Goal: Information Seeking & Learning: Learn about a topic

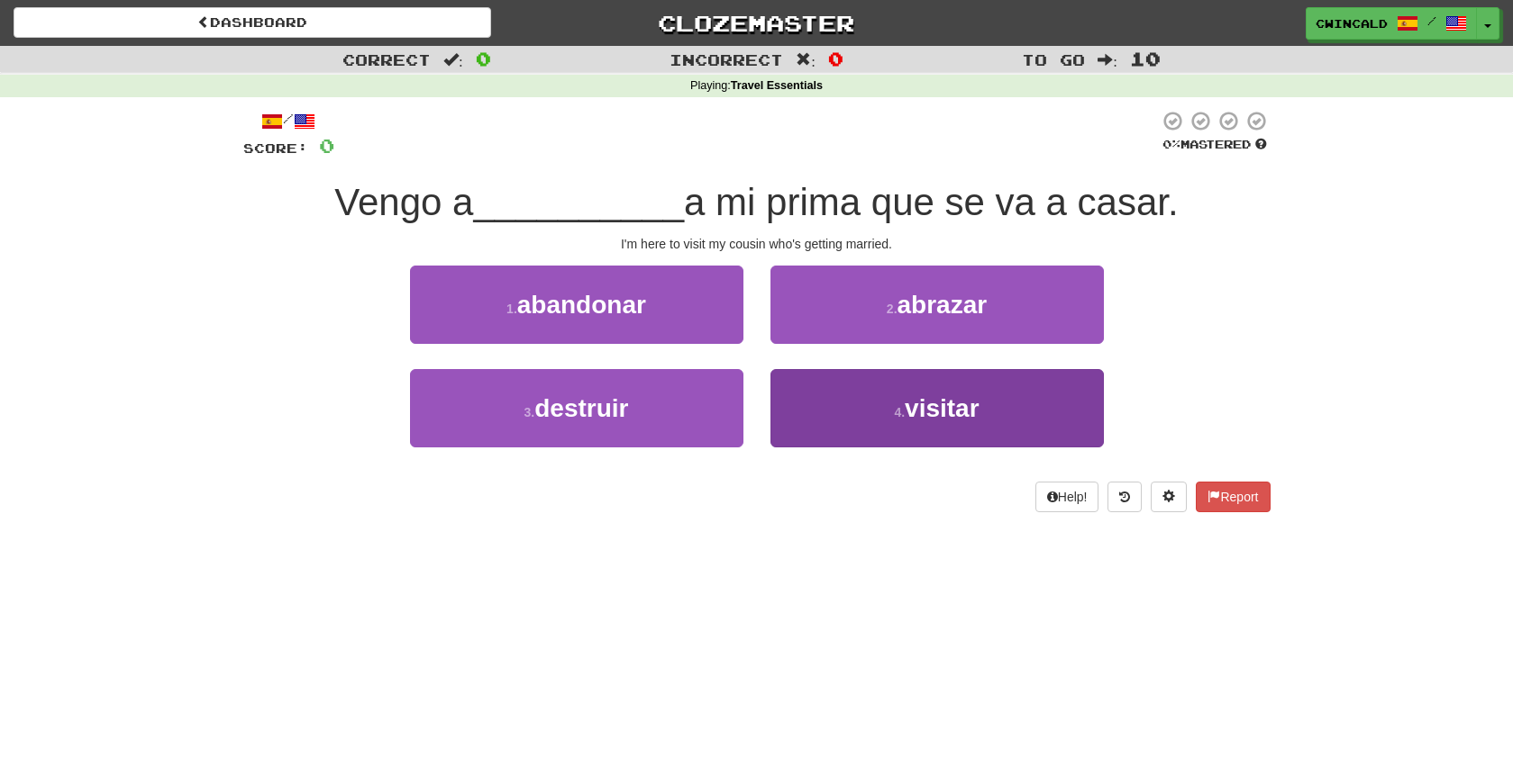
click at [935, 412] on span "visitar" at bounding box center [942, 408] width 75 height 28
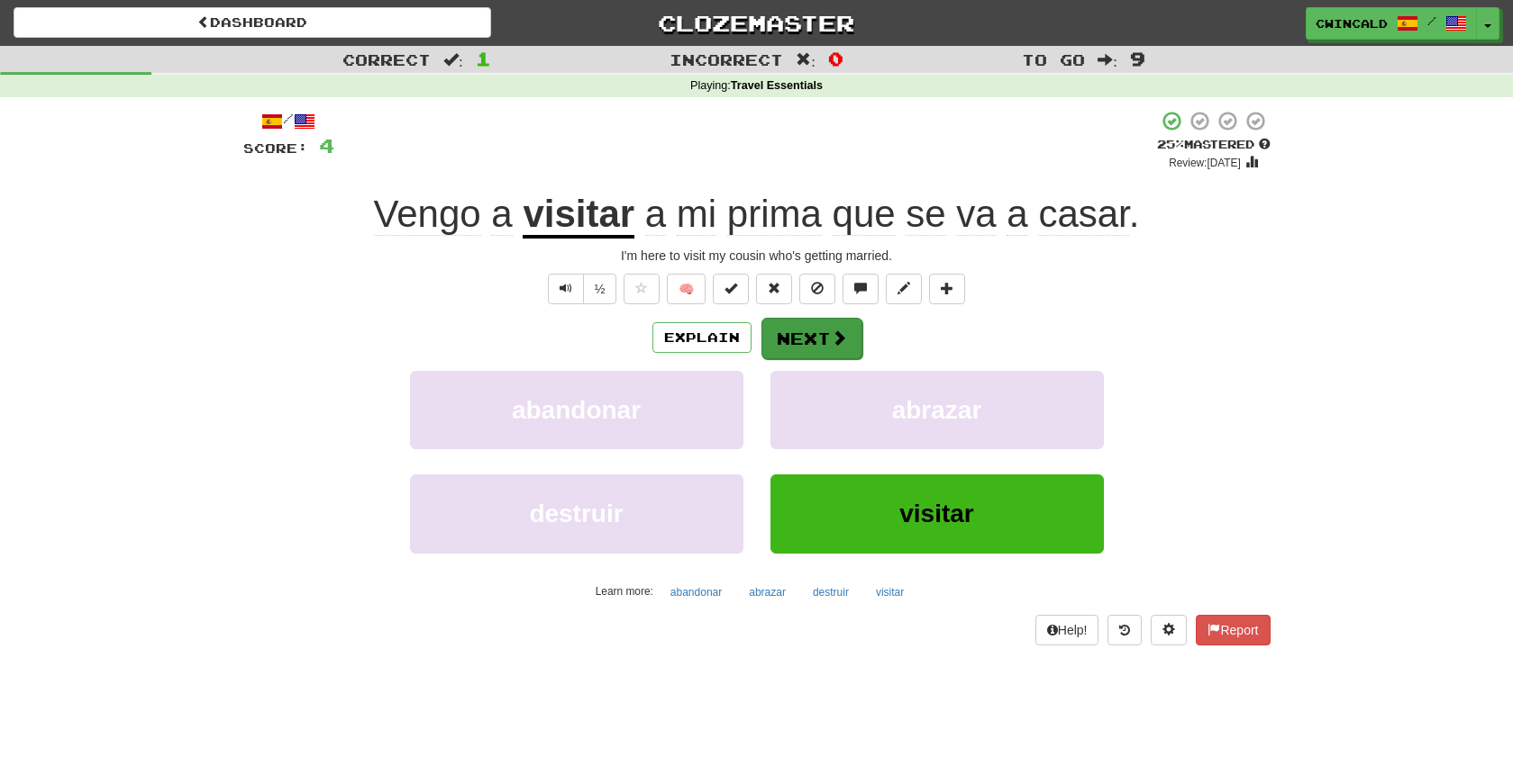
click at [817, 333] on button "Next" at bounding box center [812, 338] width 101 height 41
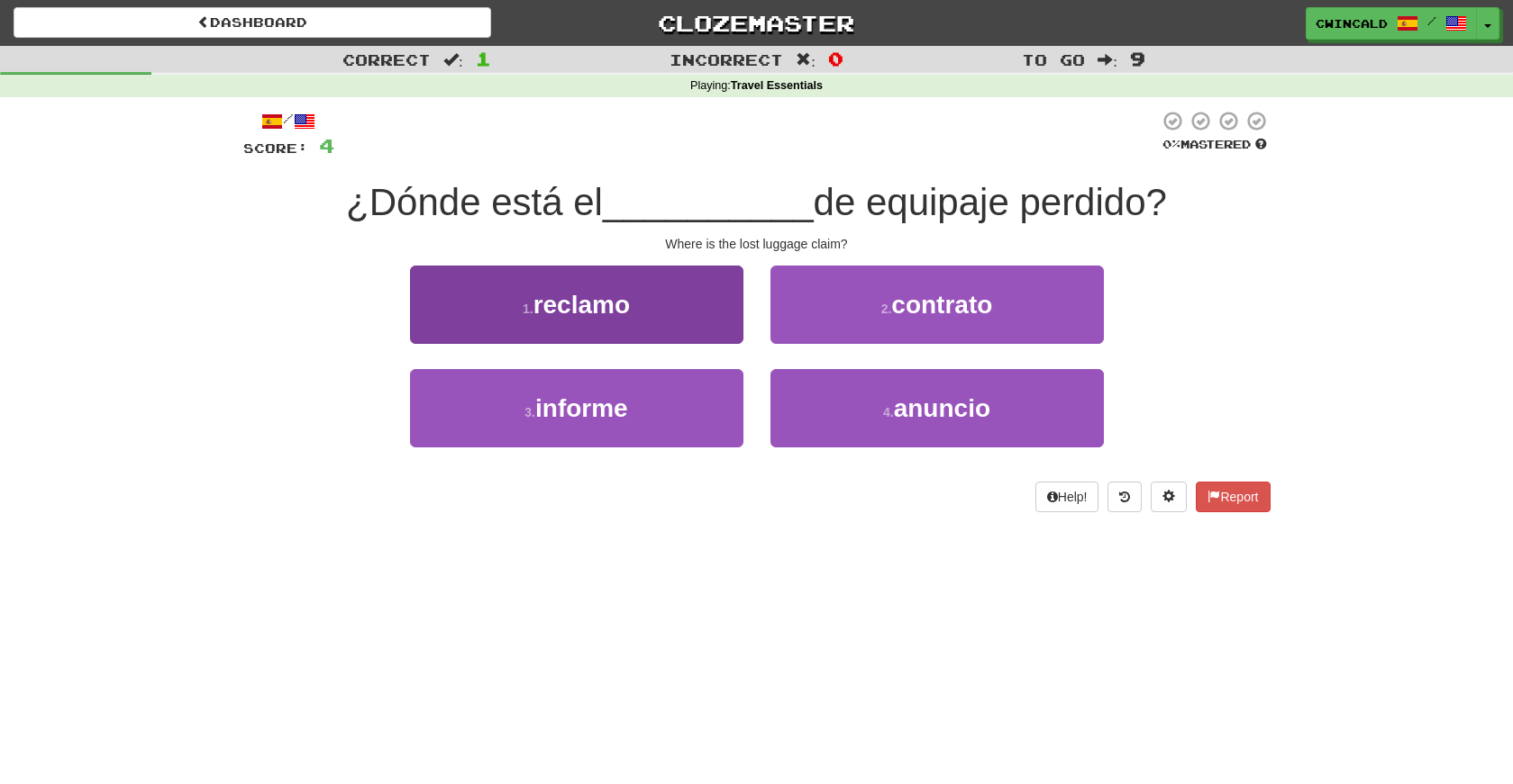
click at [586, 304] on span "reclamo" at bounding box center [581, 305] width 96 height 28
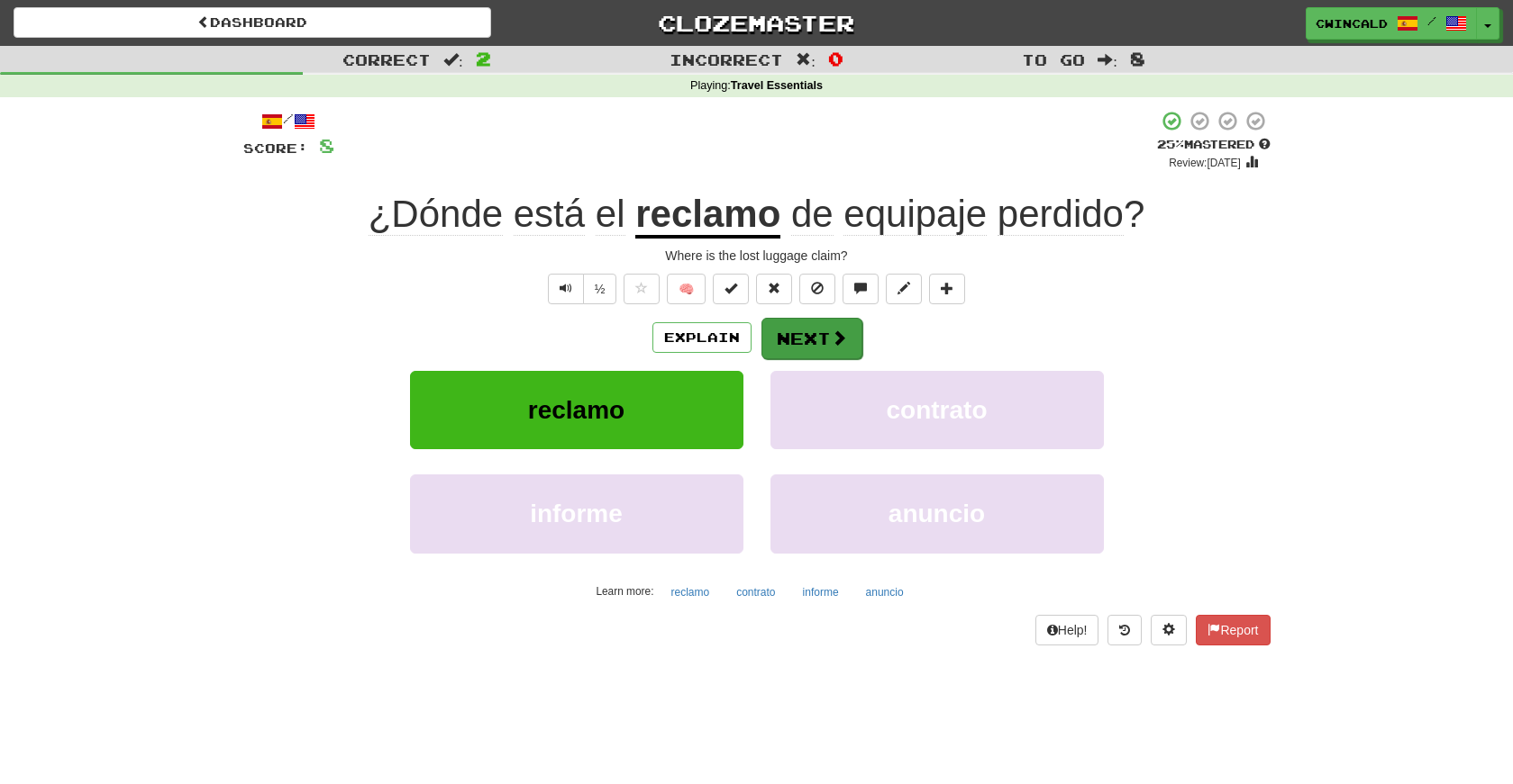
click at [813, 334] on button "Next" at bounding box center [812, 338] width 101 height 41
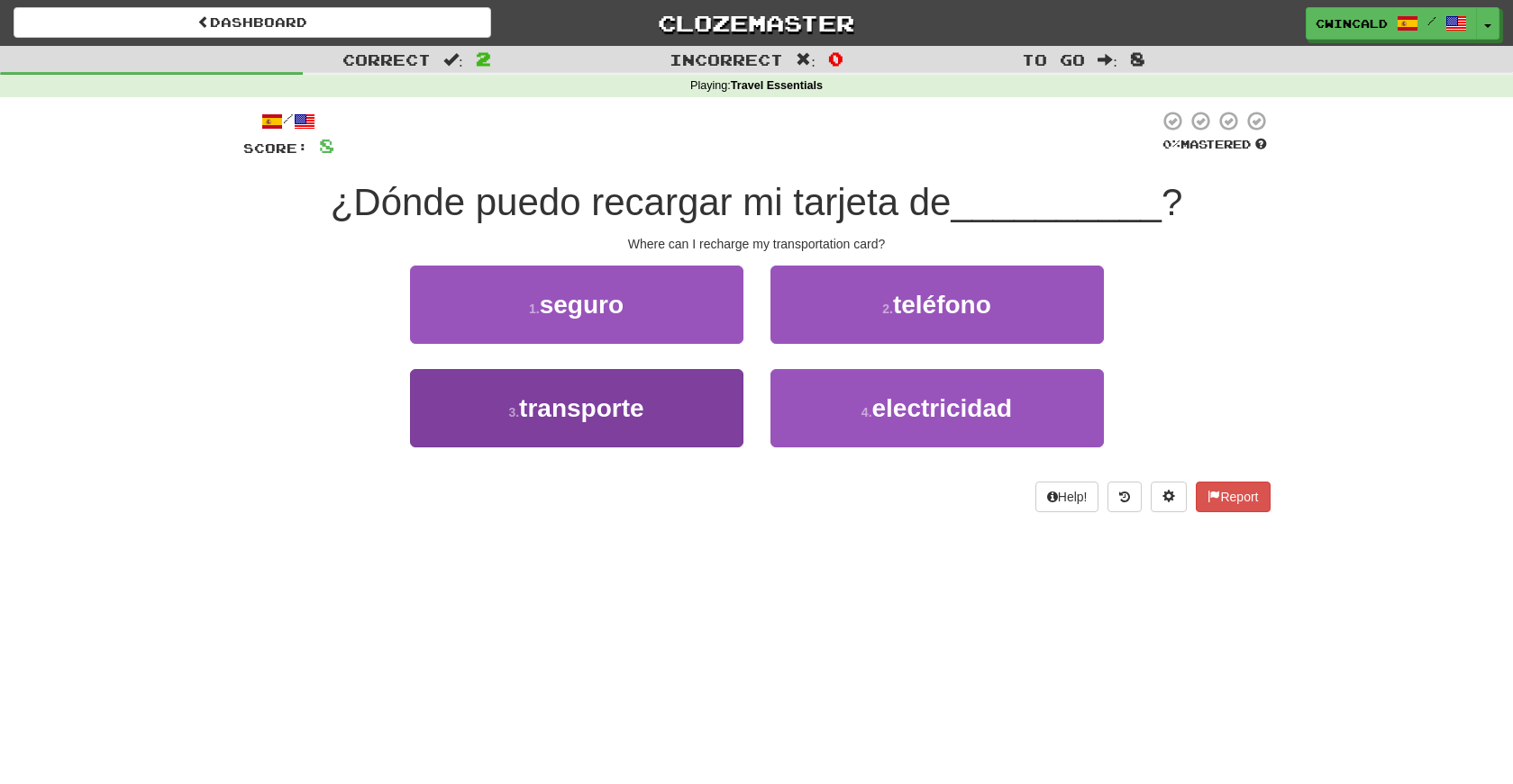
click at [584, 394] on span "transporte" at bounding box center [580, 408] width 124 height 28
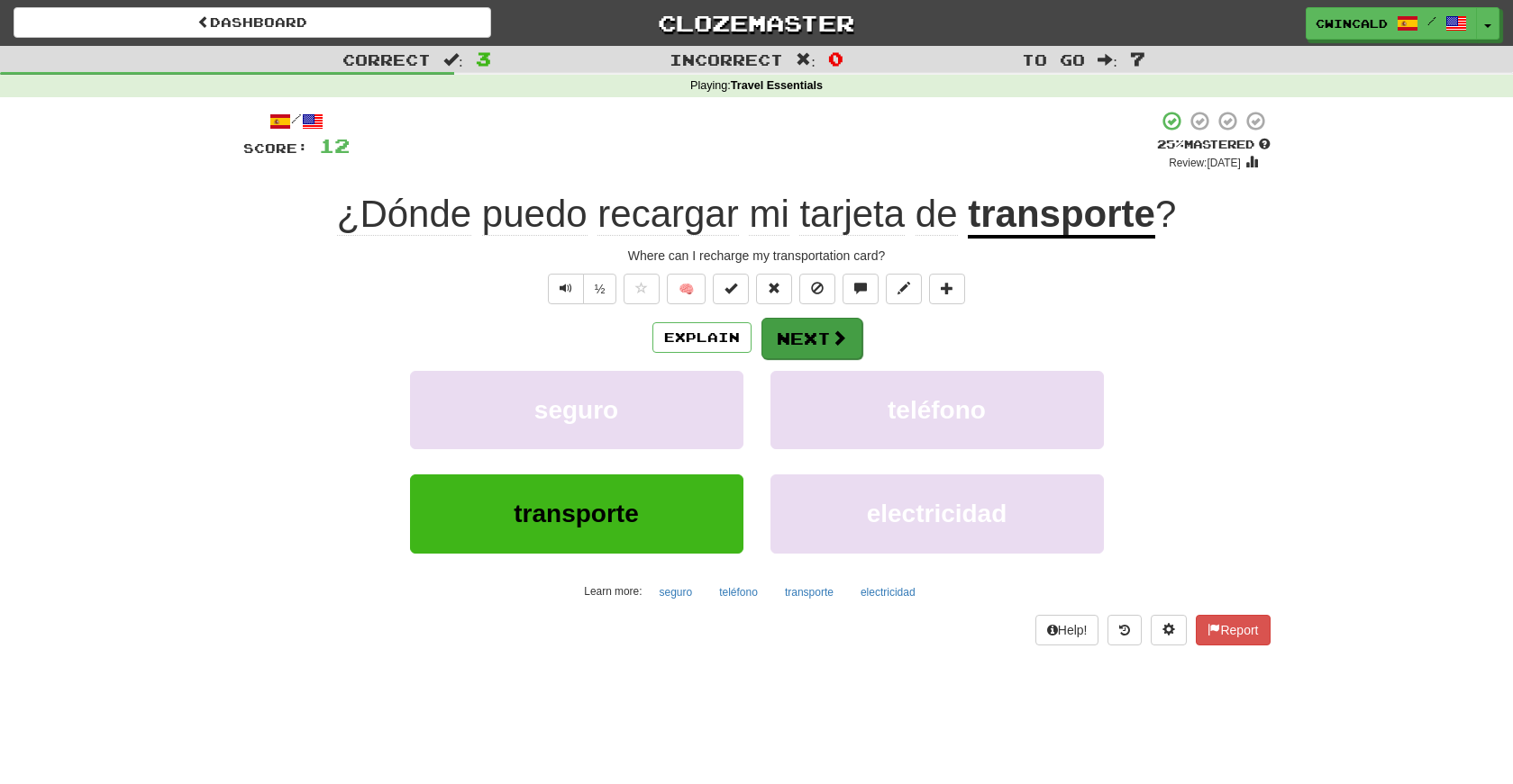
click at [831, 342] on span at bounding box center [839, 337] width 16 height 16
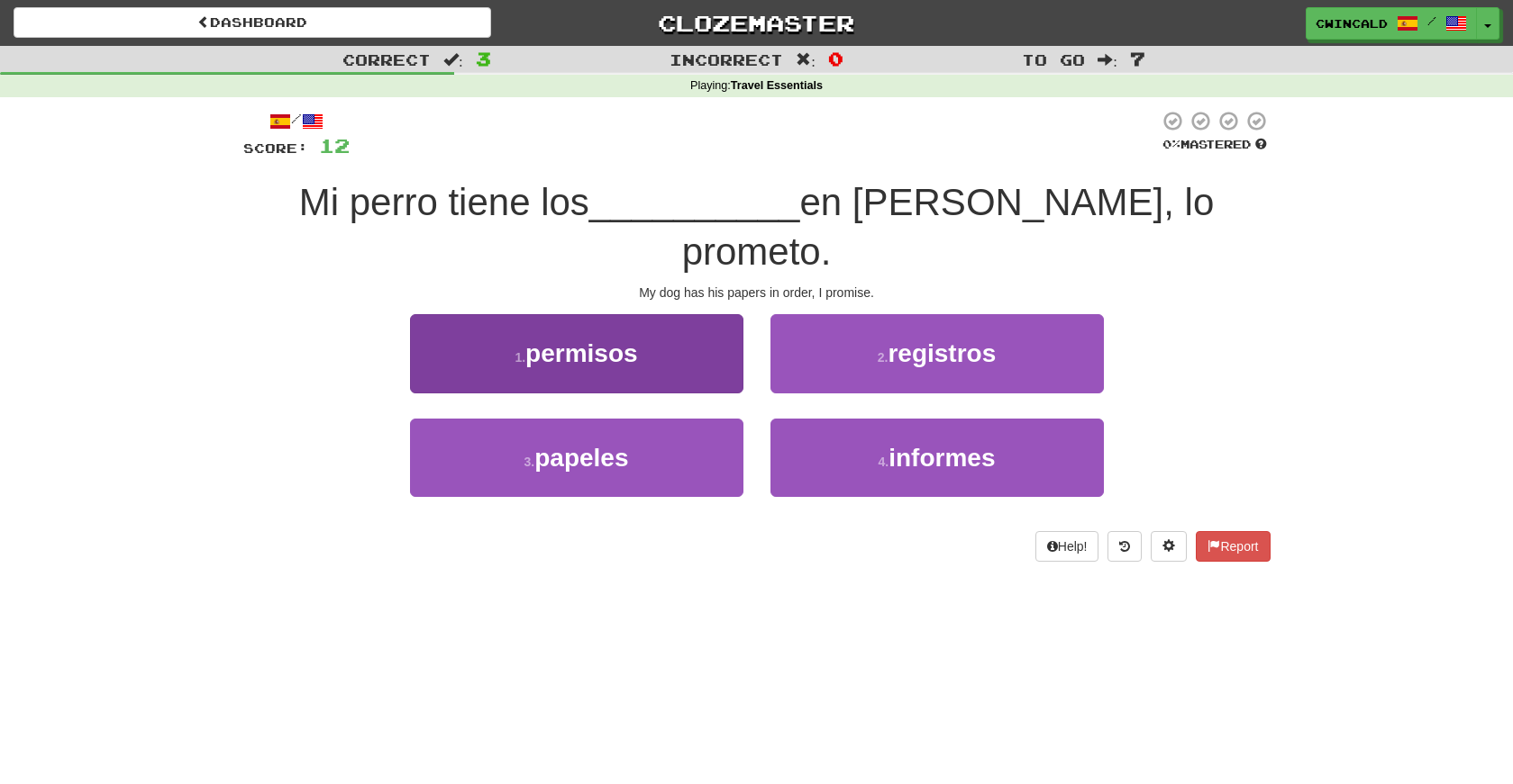
click at [604, 339] on span "permisos" at bounding box center [581, 353] width 113 height 28
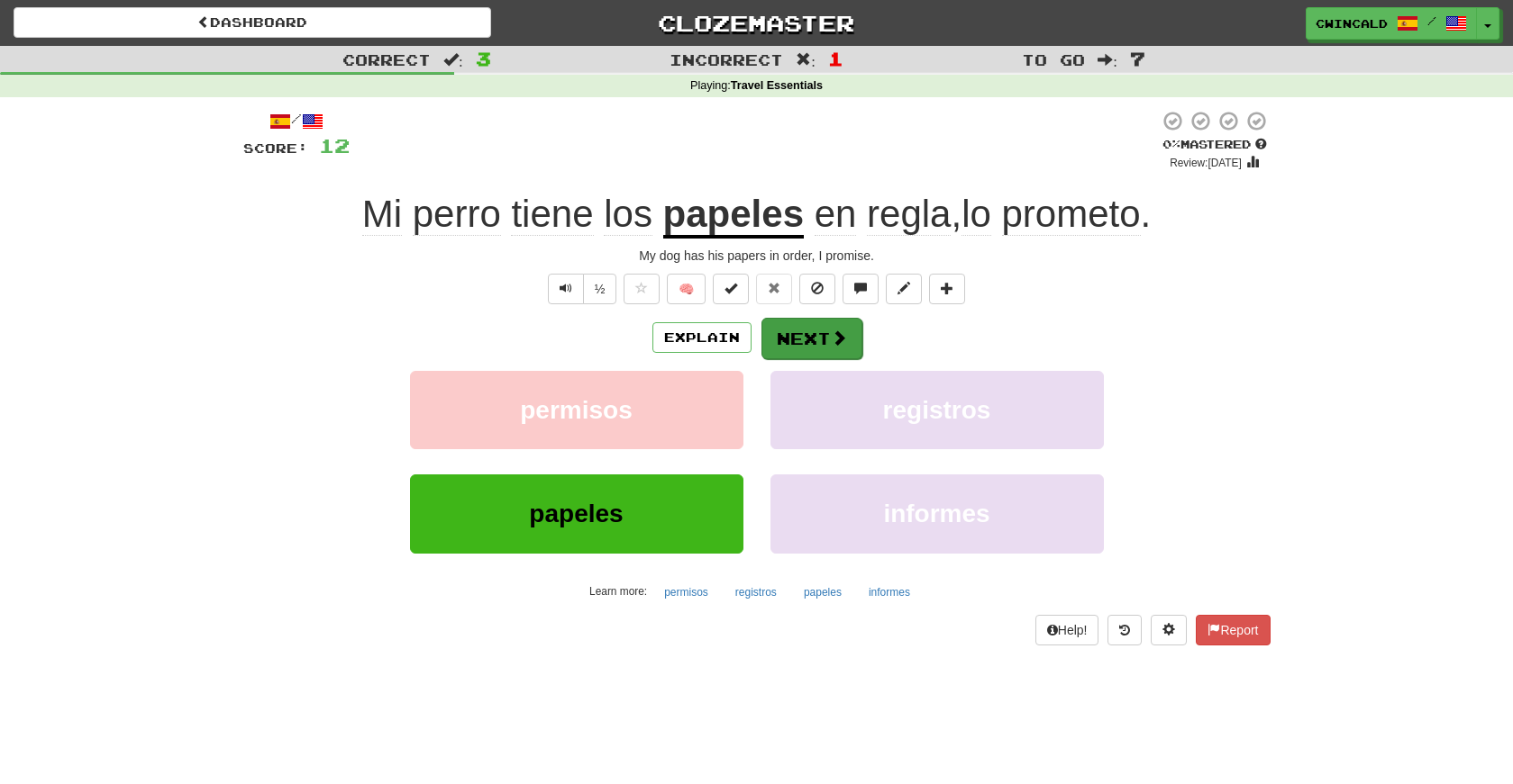
click at [825, 337] on button "Next" at bounding box center [812, 338] width 101 height 41
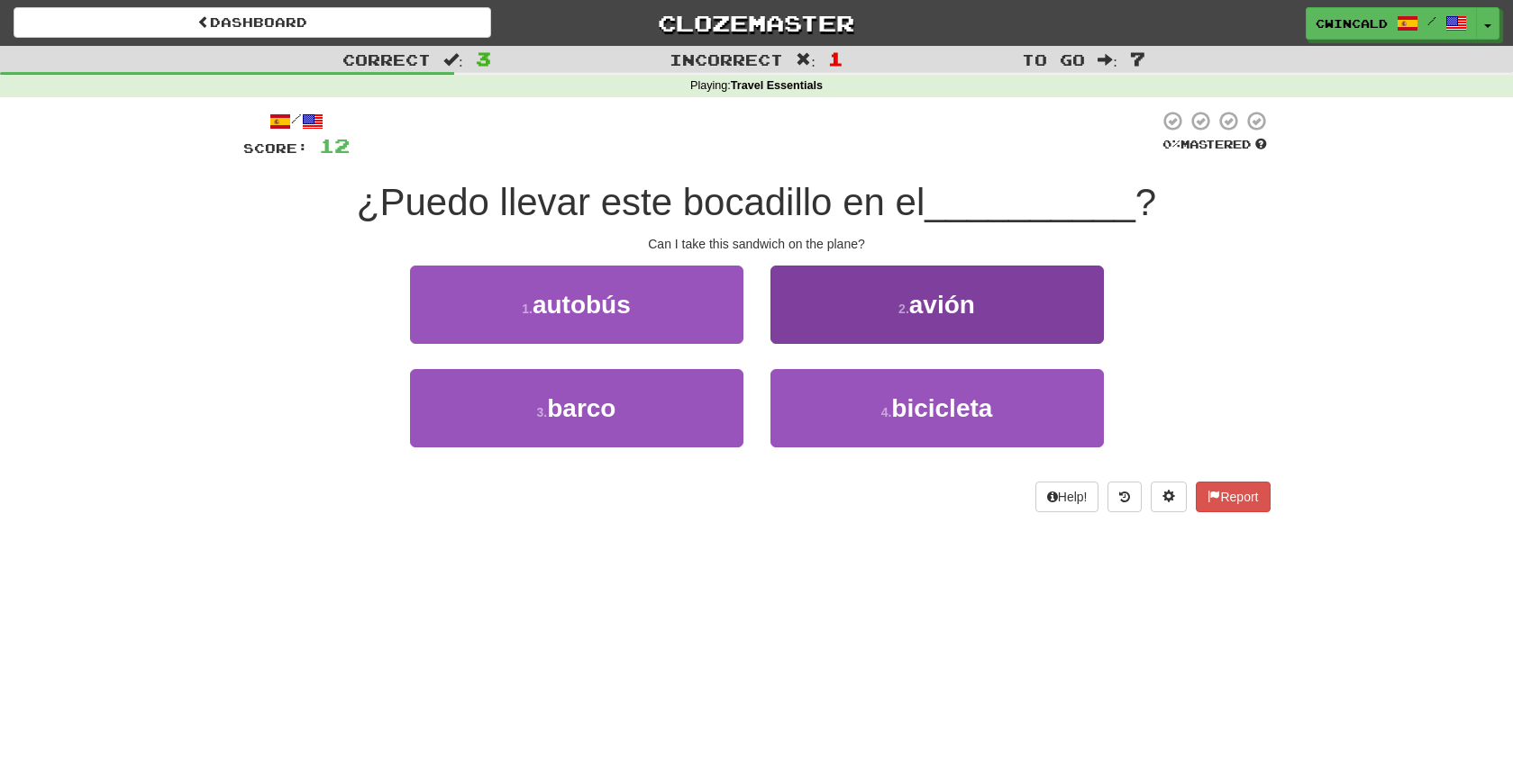
click at [951, 286] on button "2 . avión" at bounding box center [937, 305] width 333 height 78
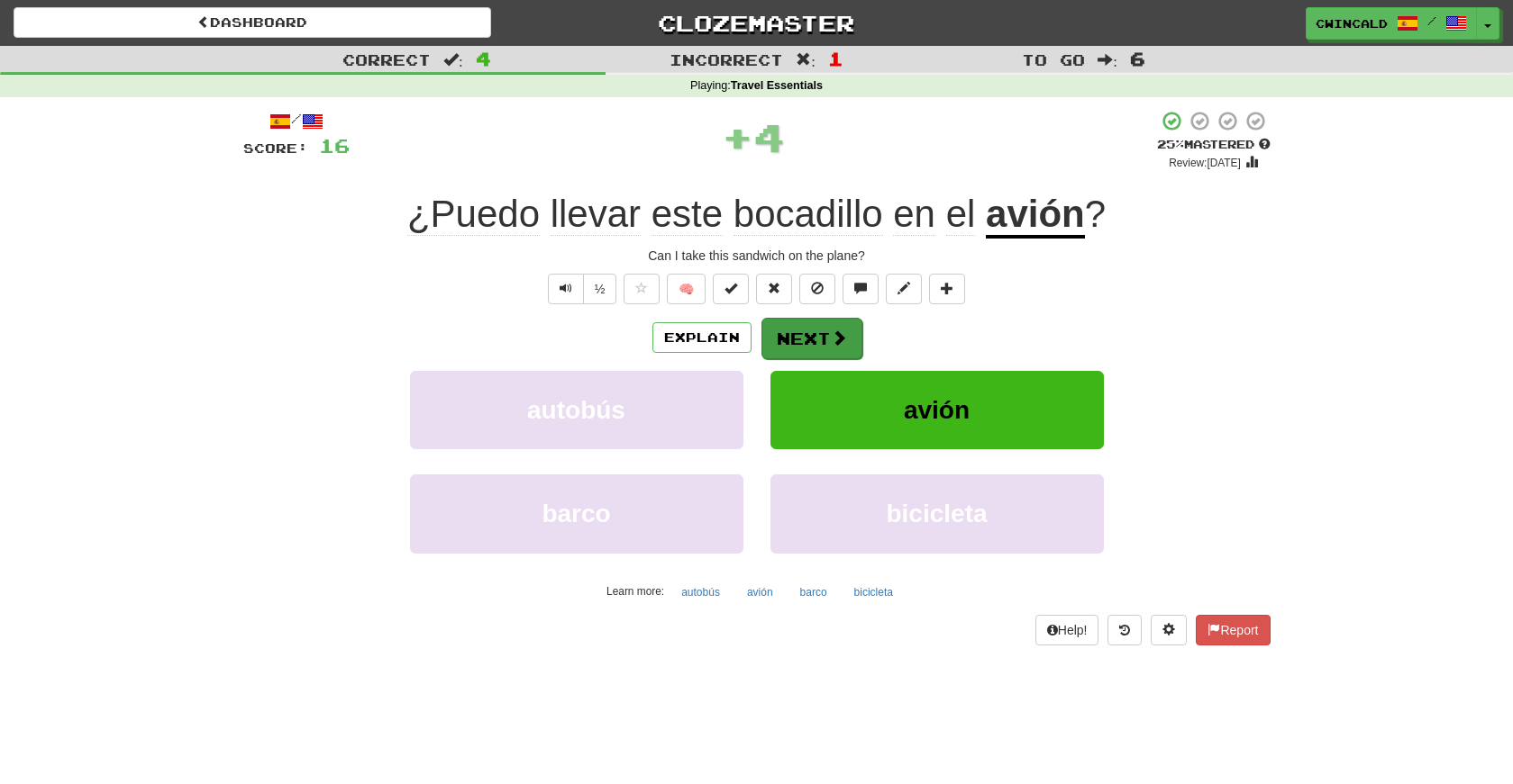
click at [814, 332] on button "Next" at bounding box center [812, 338] width 101 height 41
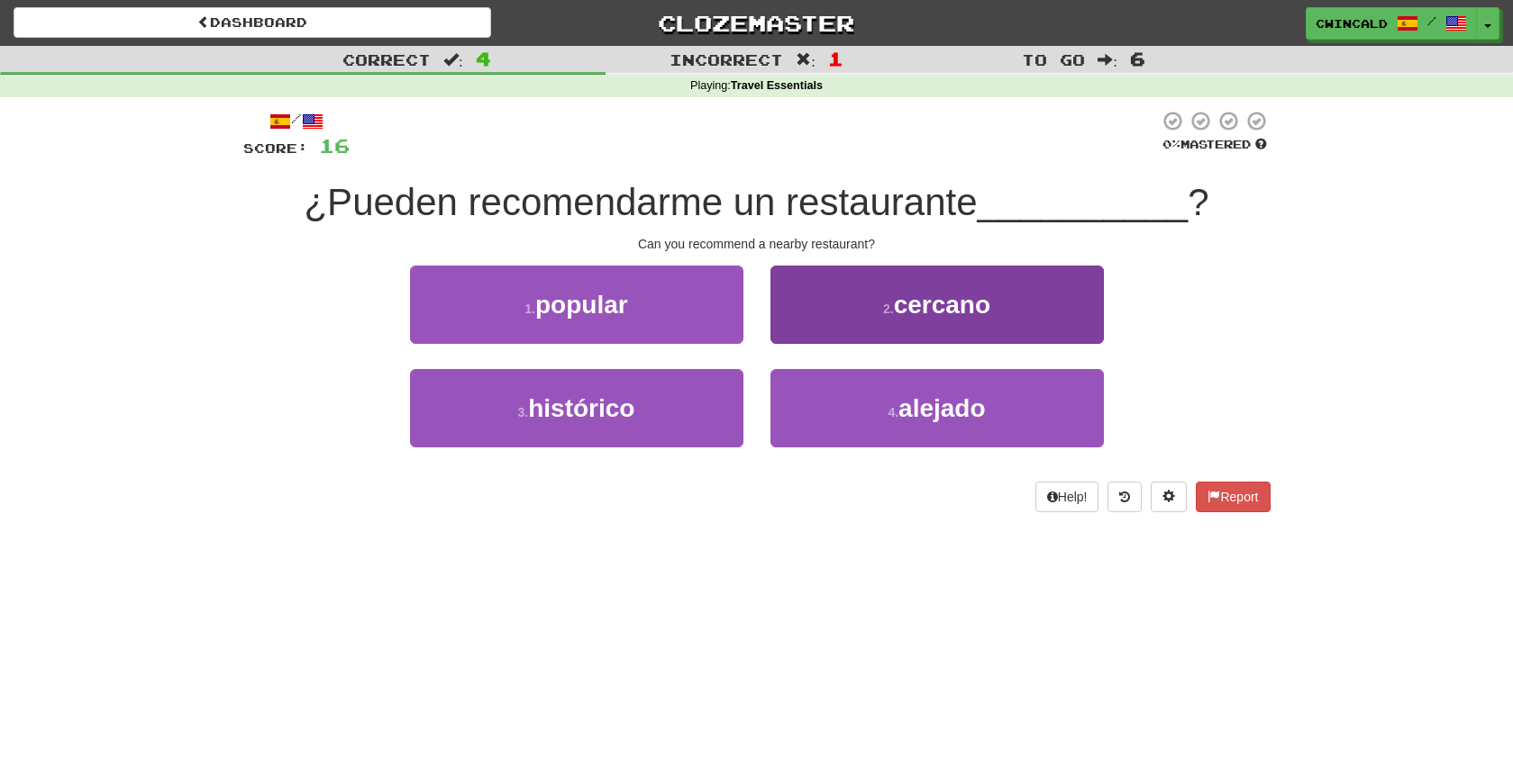
click at [906, 321] on button "2 . cercano" at bounding box center [937, 305] width 333 height 78
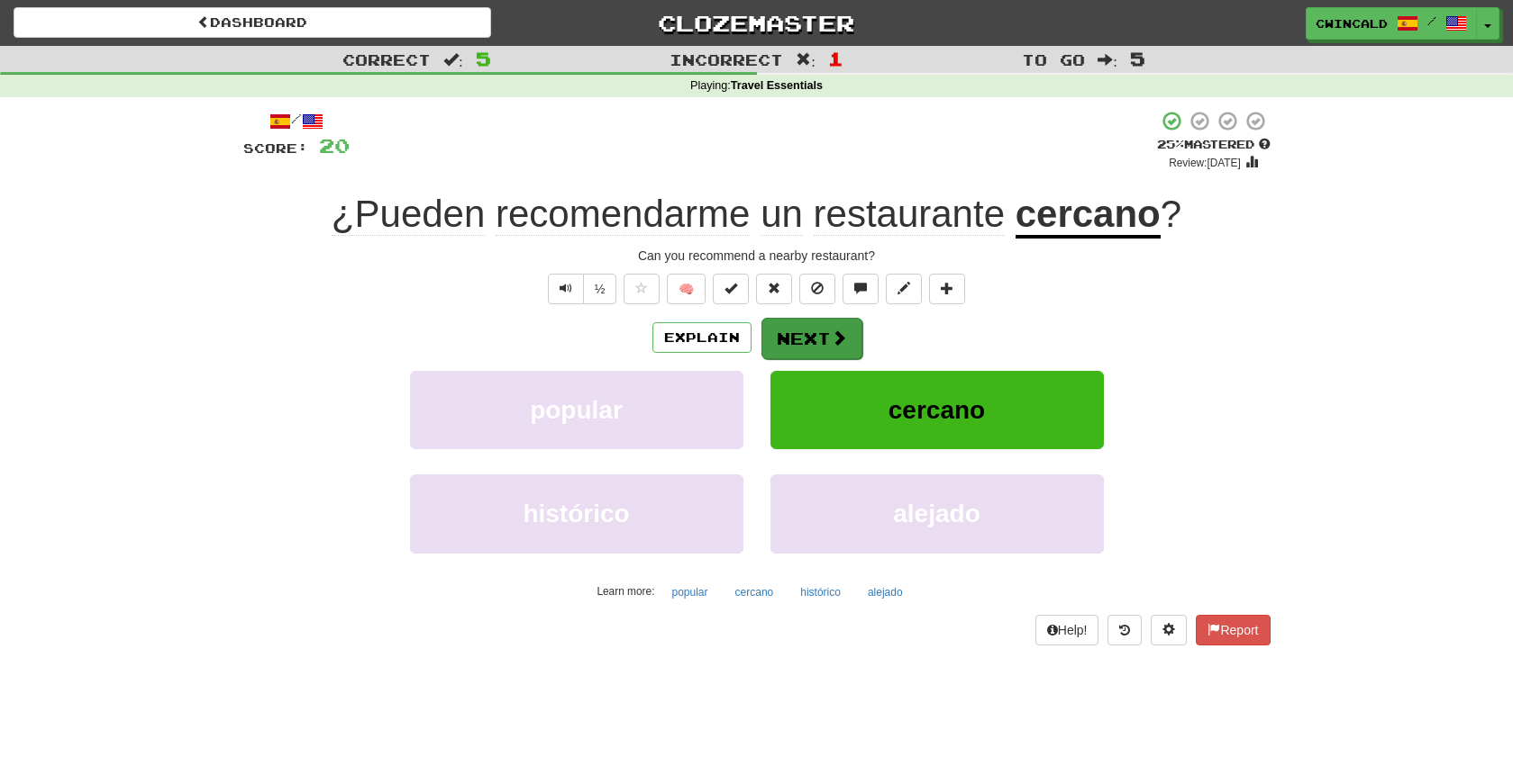
click at [799, 329] on button "Next" at bounding box center [812, 338] width 101 height 41
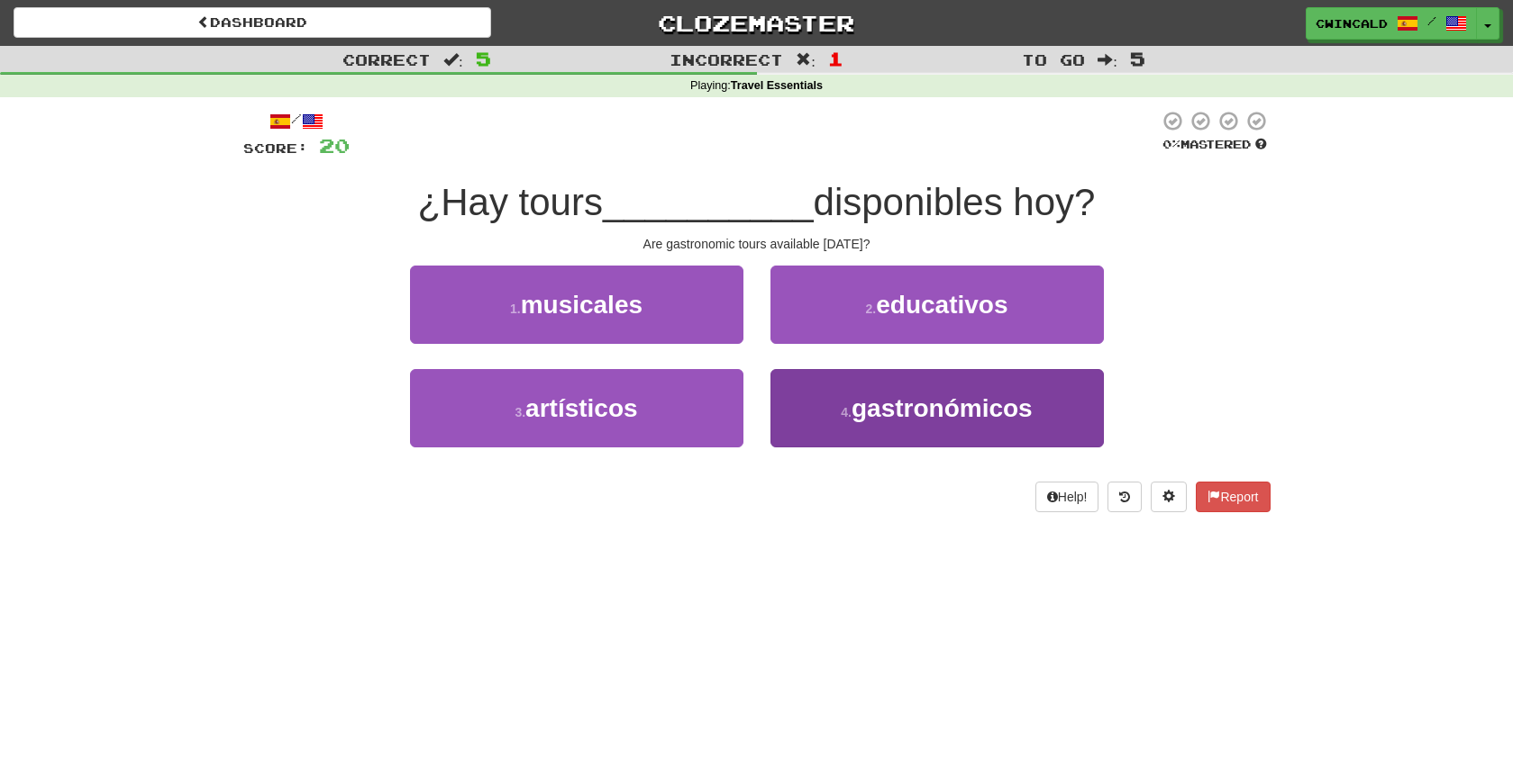
click at [842, 412] on small "4 ." at bounding box center [846, 412] width 11 height 14
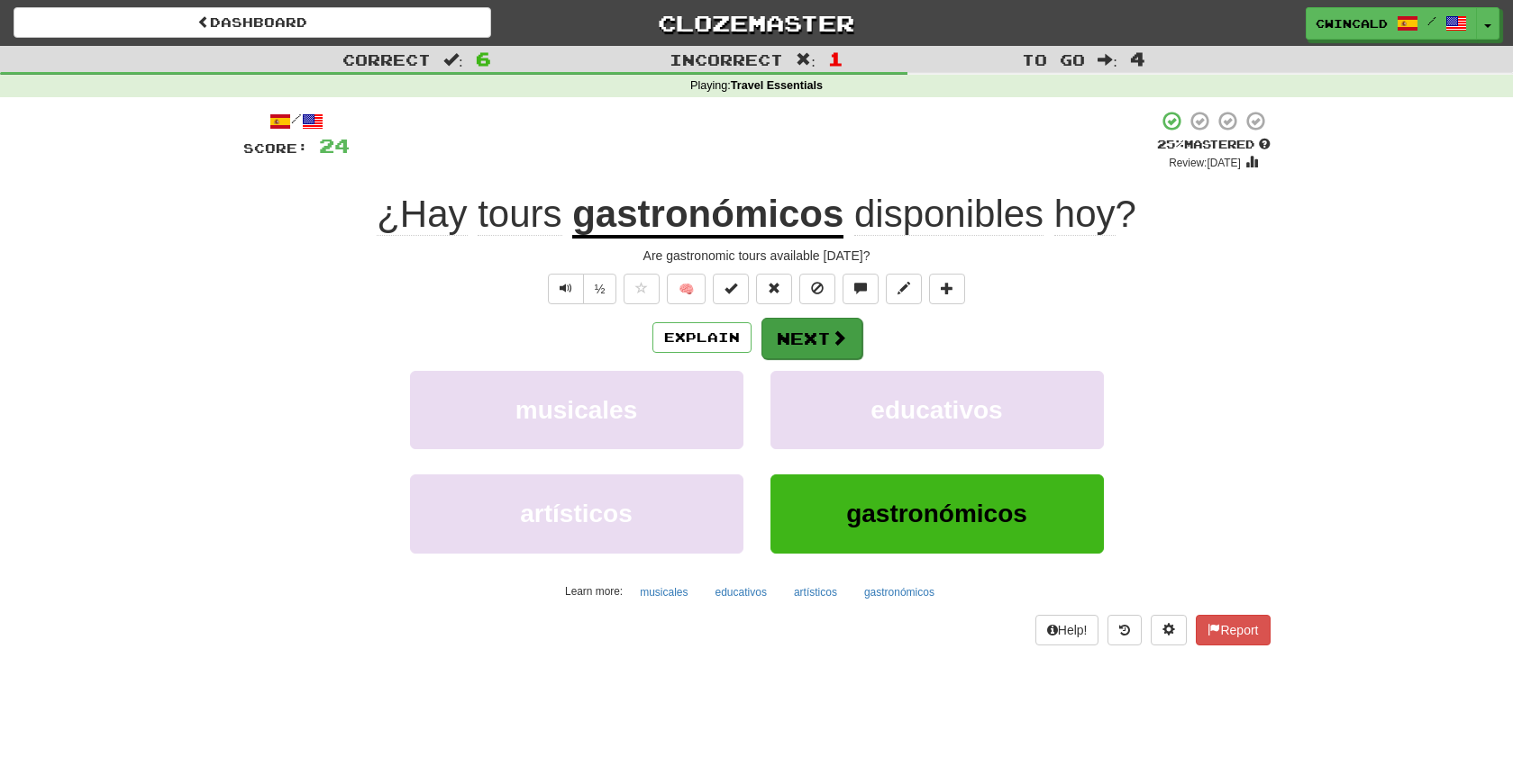
click at [809, 331] on button "Next" at bounding box center [812, 338] width 101 height 41
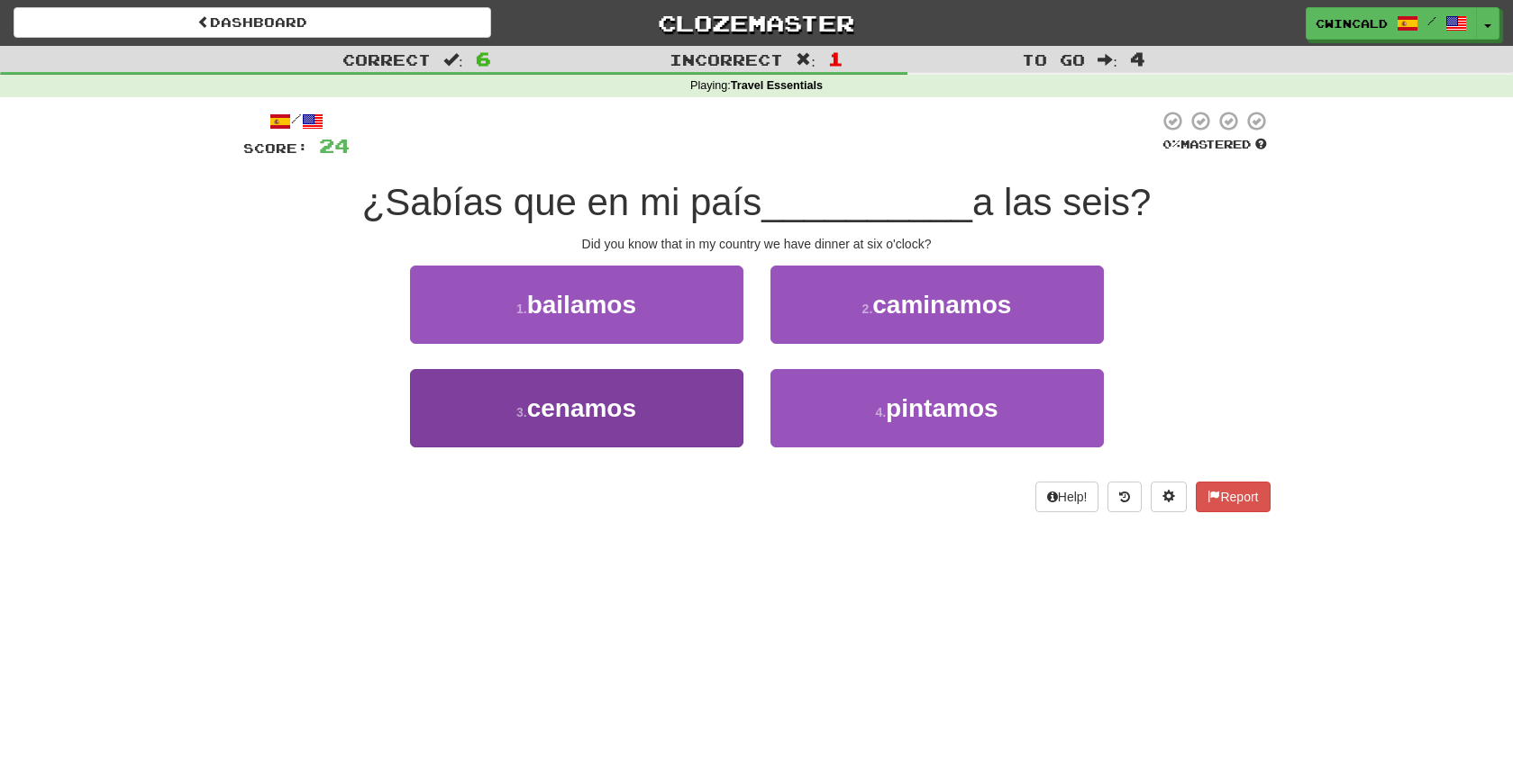
click at [671, 401] on button "3 . cenamos" at bounding box center [576, 408] width 333 height 78
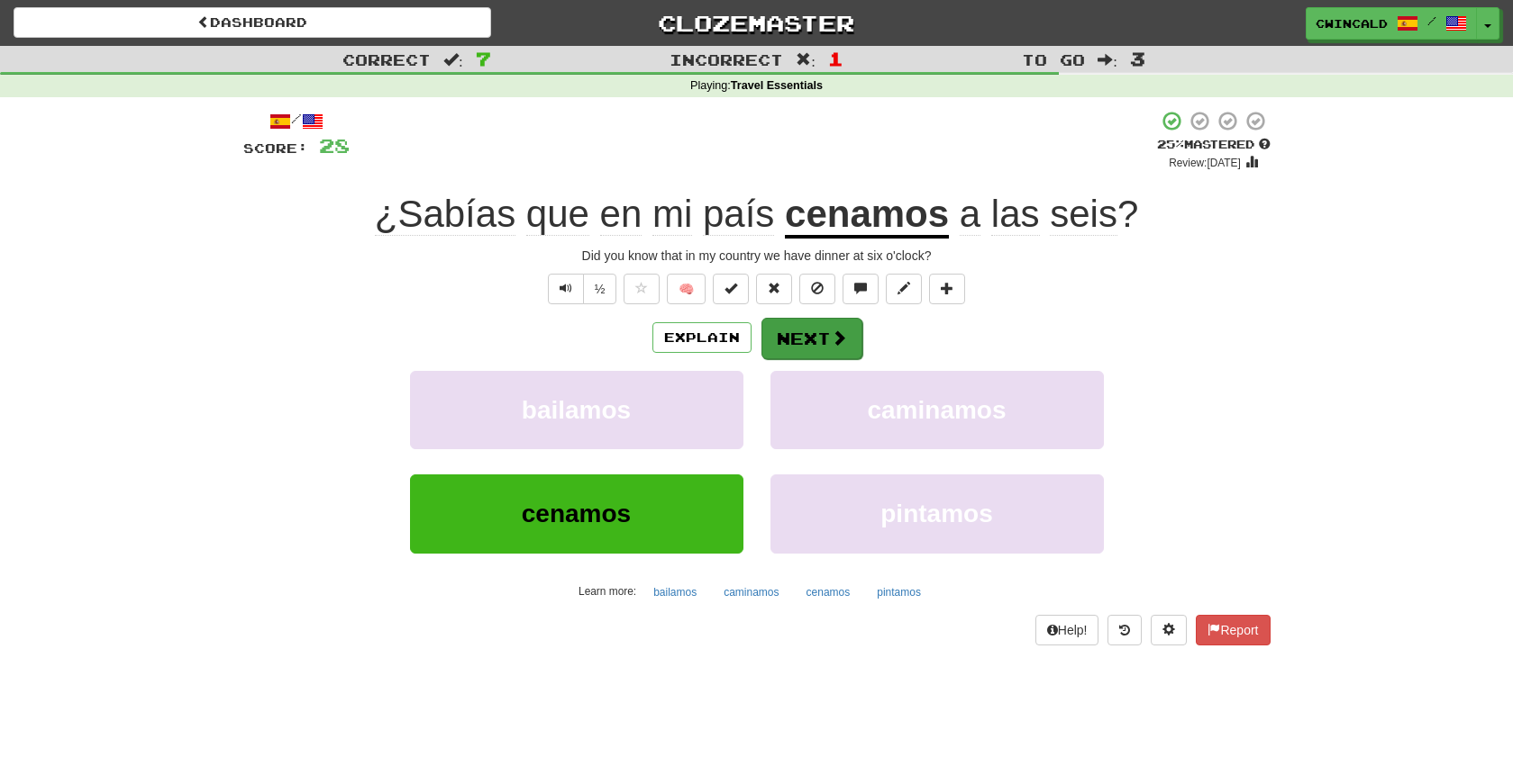
click at [815, 333] on button "Next" at bounding box center [812, 338] width 101 height 41
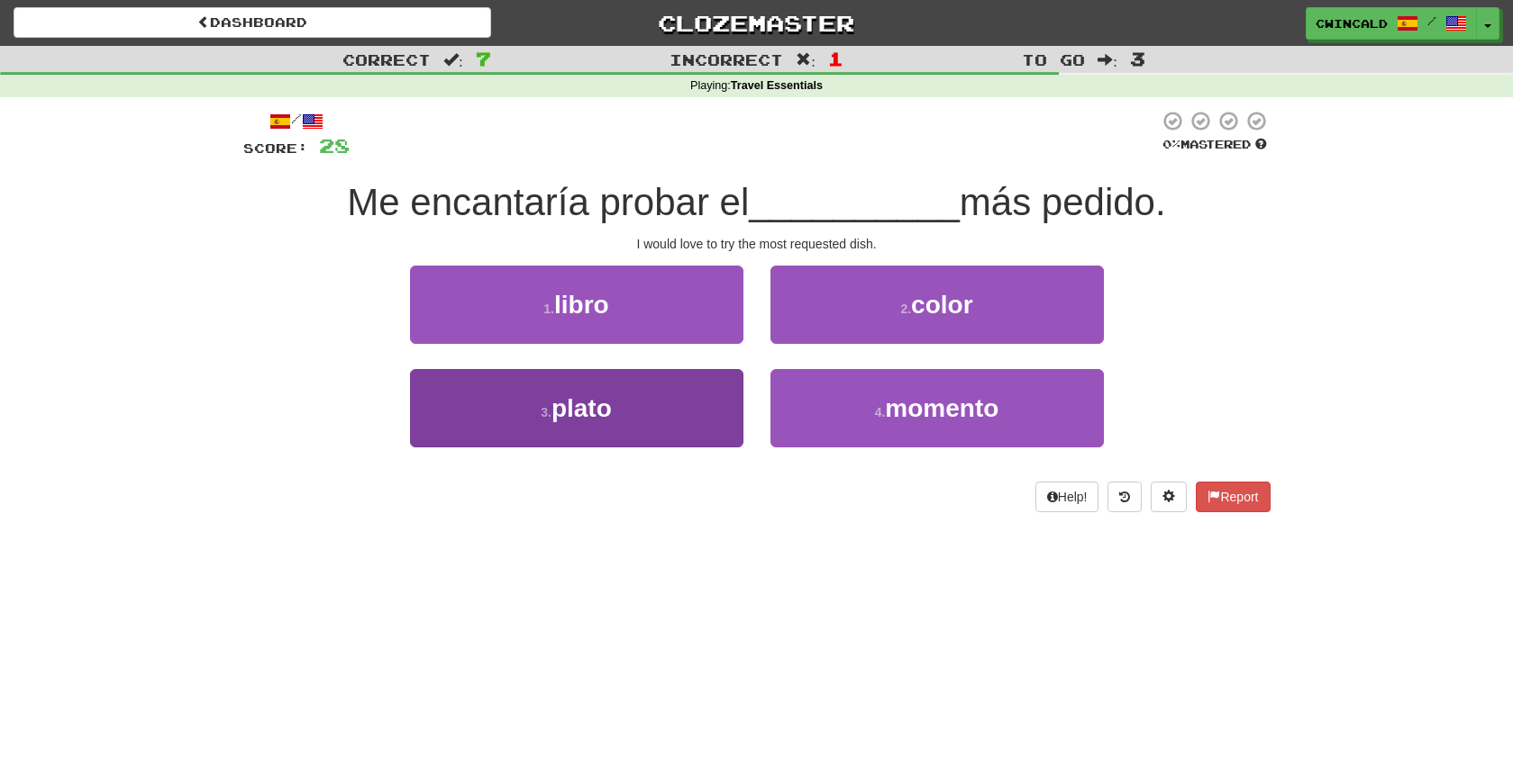
click at [582, 406] on span "plato" at bounding box center [581, 408] width 61 height 28
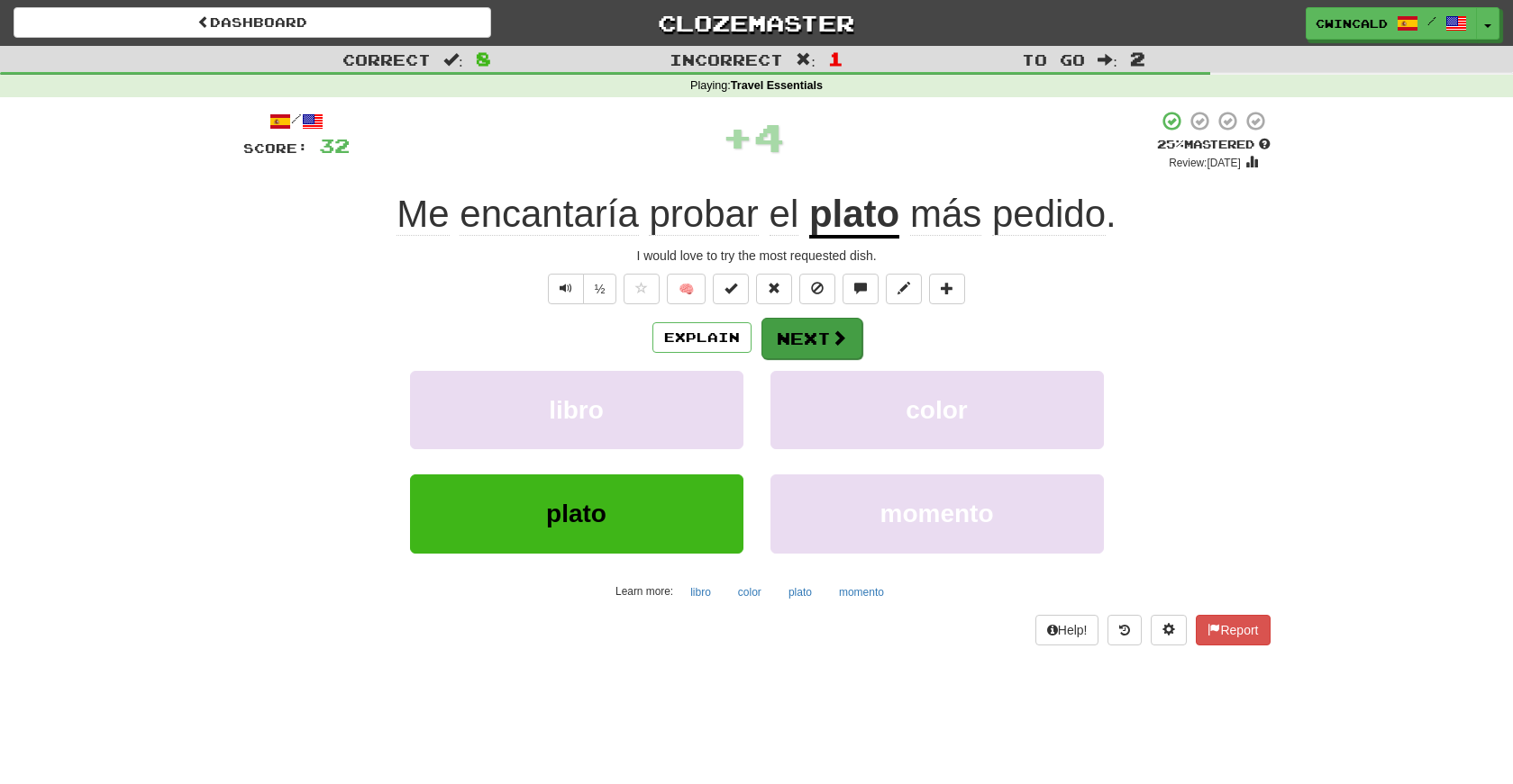
click at [807, 335] on button "Next" at bounding box center [812, 338] width 101 height 41
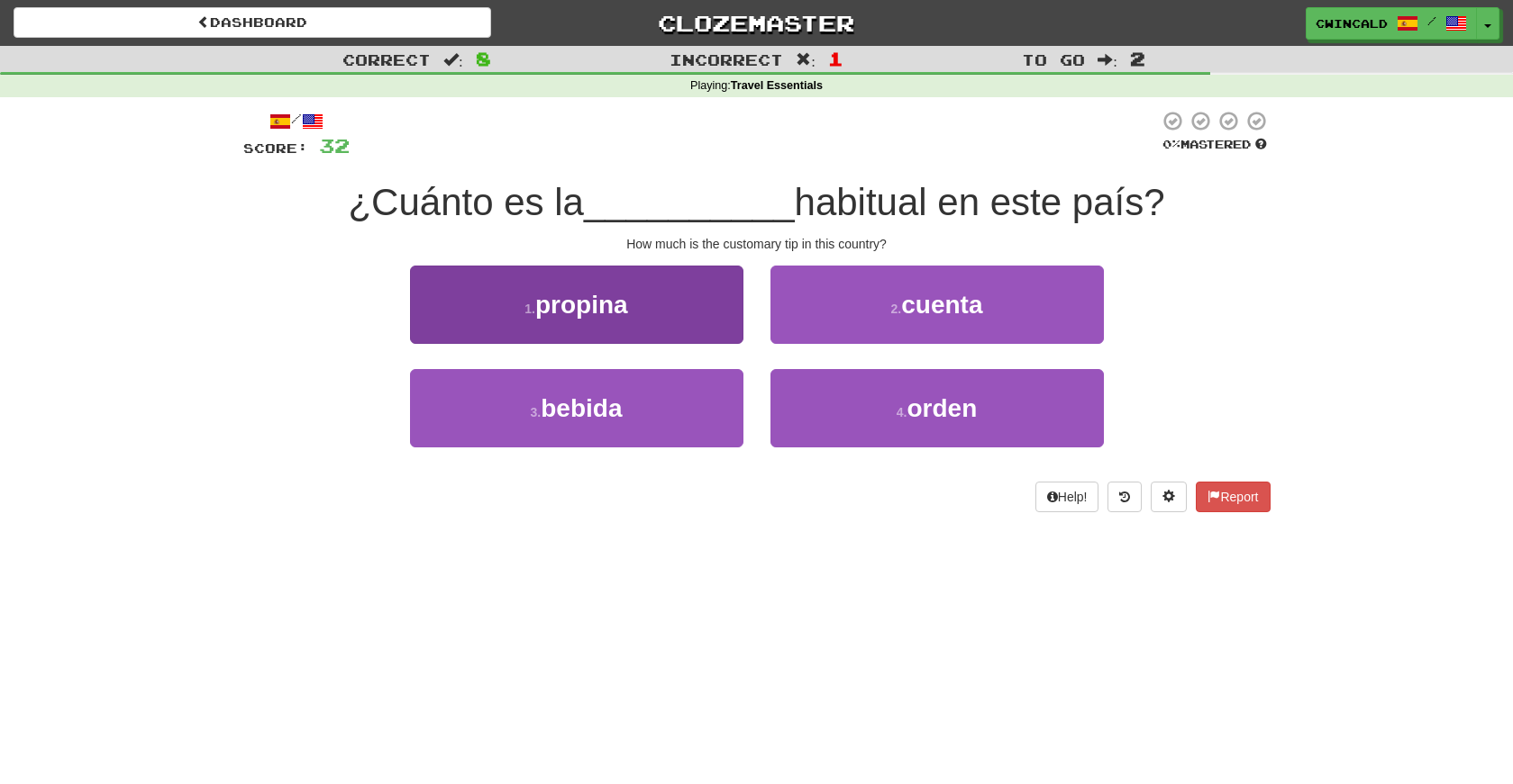
click at [606, 314] on span "propina" at bounding box center [582, 305] width 93 height 28
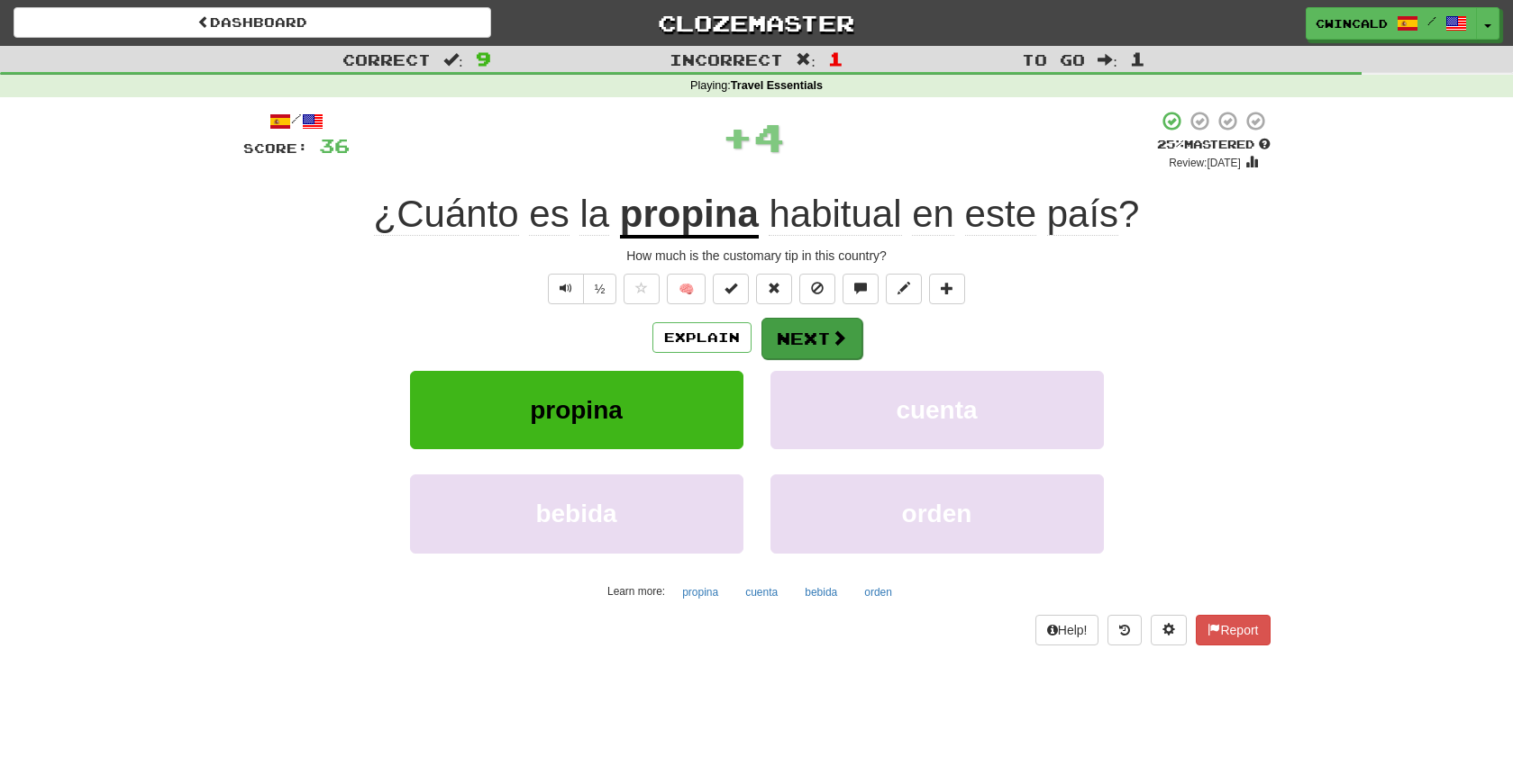
click at [826, 341] on button "Next" at bounding box center [812, 338] width 101 height 41
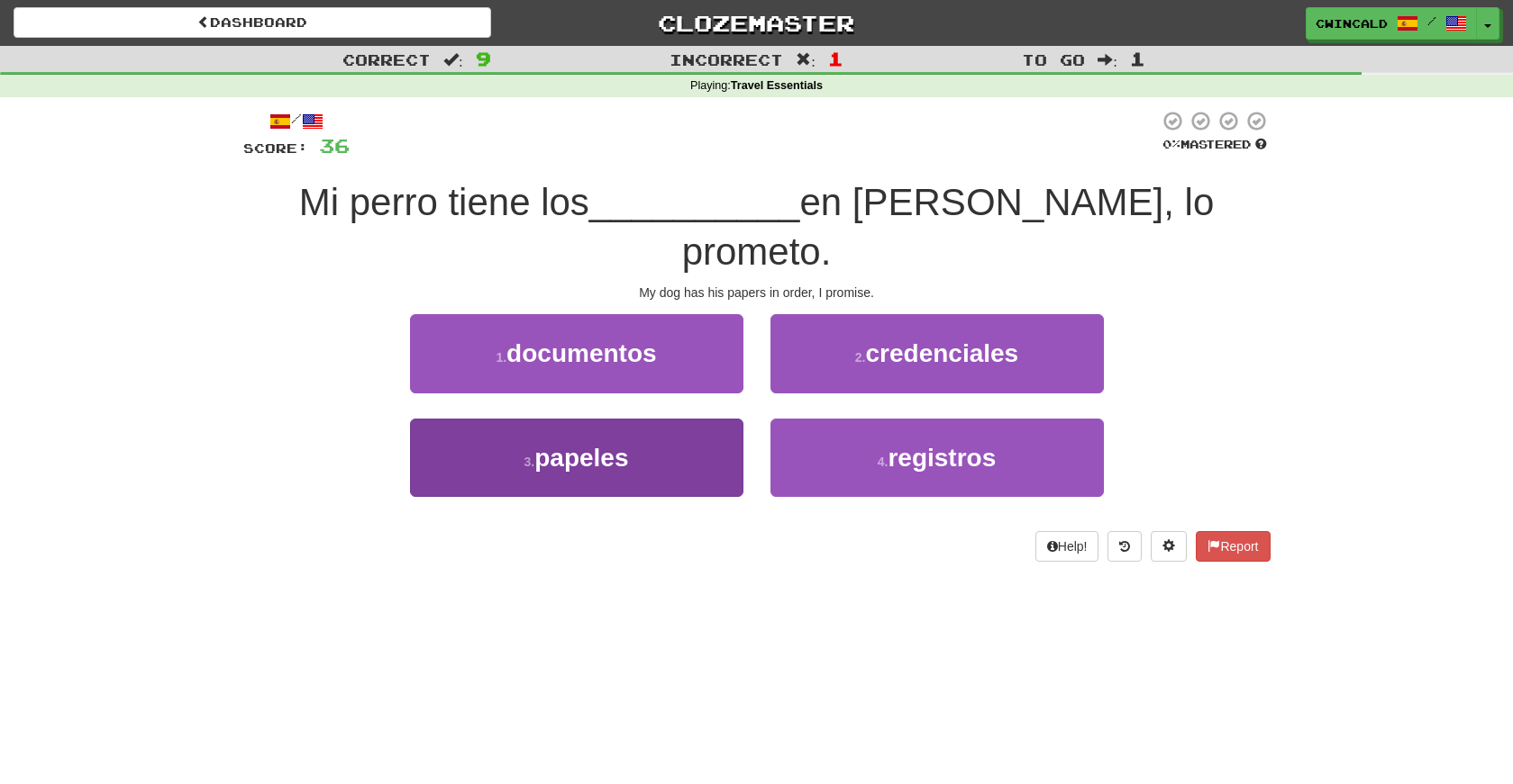
click at [597, 444] on span "papeles" at bounding box center [581, 458] width 93 height 28
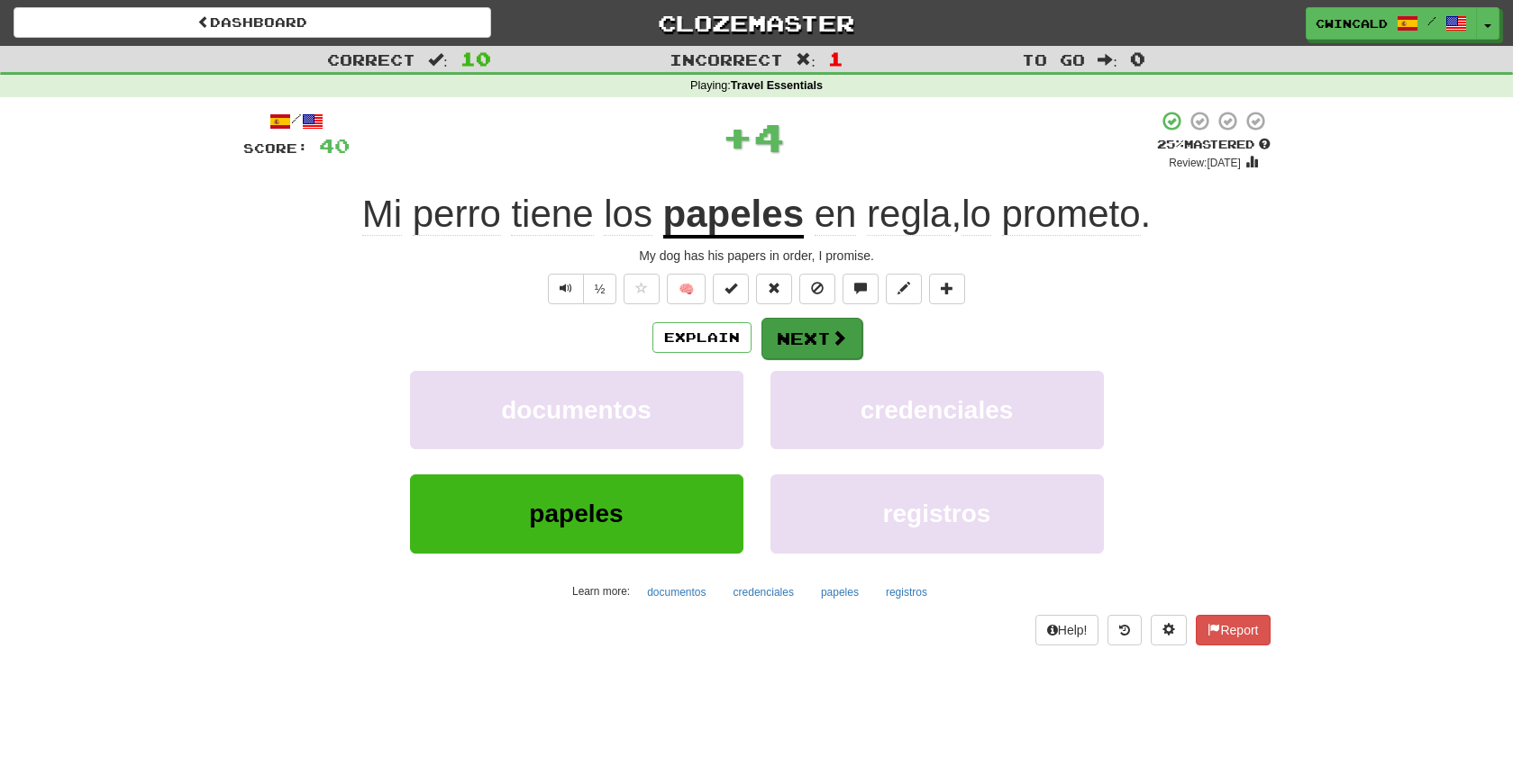
click at [809, 333] on button "Next" at bounding box center [812, 338] width 101 height 41
